Goal: Task Accomplishment & Management: Use online tool/utility

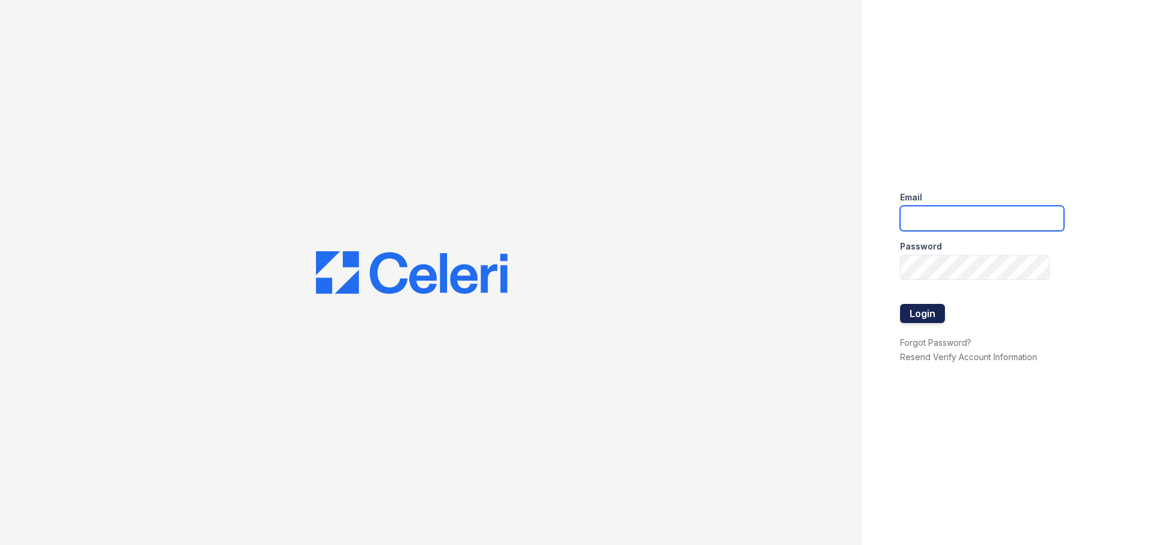
type input "csmith@trinity-pm.com"
click at [932, 315] on button "Login" at bounding box center [922, 313] width 45 height 19
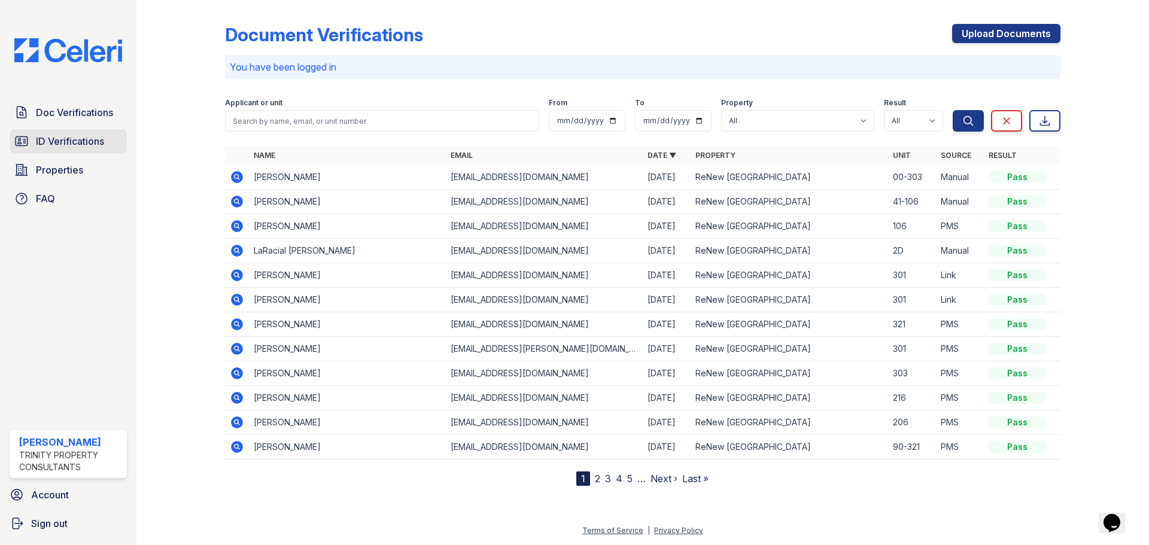
click at [72, 150] on link "ID Verifications" at bounding box center [68, 141] width 117 height 24
